Goal: Task Accomplishment & Management: Manage account settings

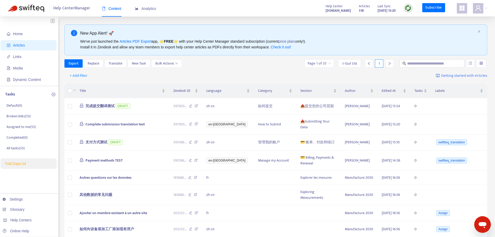
click at [24, 211] on link "Glossary" at bounding box center [14, 209] width 22 height 4
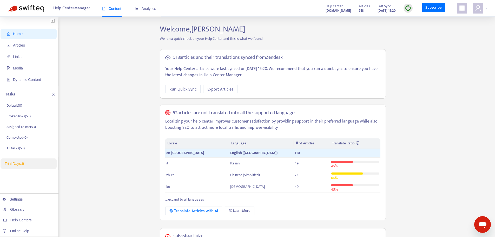
click at [476, 8] on icon "user" at bounding box center [477, 7] width 5 height 5
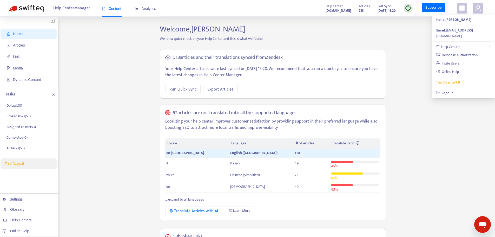
click at [461, 7] on icon "appstore" at bounding box center [461, 8] width 6 height 6
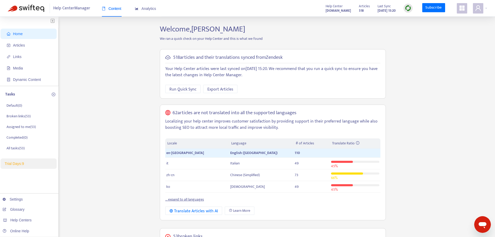
drag, startPoint x: 449, startPoint y: 124, endPoint x: 473, endPoint y: 142, distance: 30.7
click at [473, 142] on div "Home Articles Links Media Dynamic Content Tasks Default ( 0 ) Broken links ( 53…" at bounding box center [247, 206] width 479 height 365
click at [478, 8] on icon "user" at bounding box center [478, 8] width 6 height 6
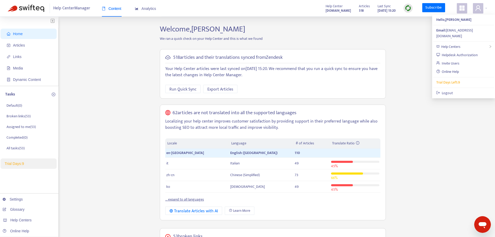
click at [464, 8] on icon "appstore" at bounding box center [461, 7] width 5 height 5
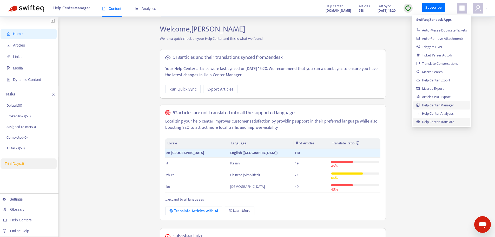
drag, startPoint x: 449, startPoint y: 120, endPoint x: 448, endPoint y: 124, distance: 3.9
click at [448, 124] on link "Help Center Translate" at bounding box center [435, 122] width 38 height 6
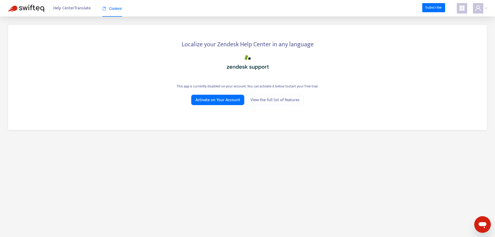
click at [476, 7] on icon "user" at bounding box center [477, 7] width 5 height 5
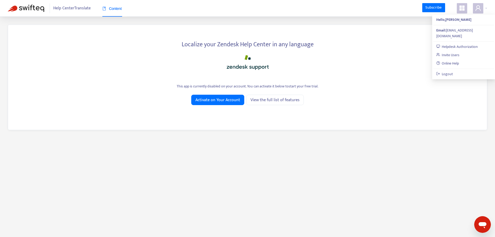
click at [27, 5] on img at bounding box center [26, 8] width 36 height 7
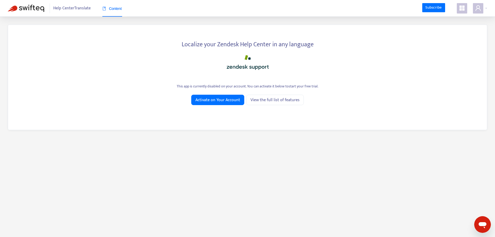
click at [462, 7] on icon "appstore" at bounding box center [461, 7] width 5 height 5
click at [476, 7] on icon "user" at bounding box center [478, 8] width 6 height 6
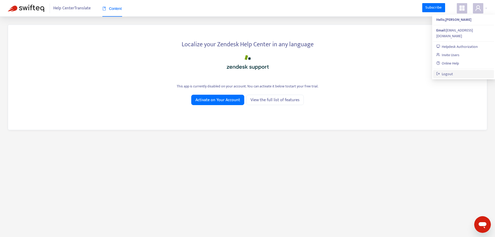
click at [453, 71] on link "Logout" at bounding box center [444, 74] width 17 height 6
